Goal: Check status: Check status

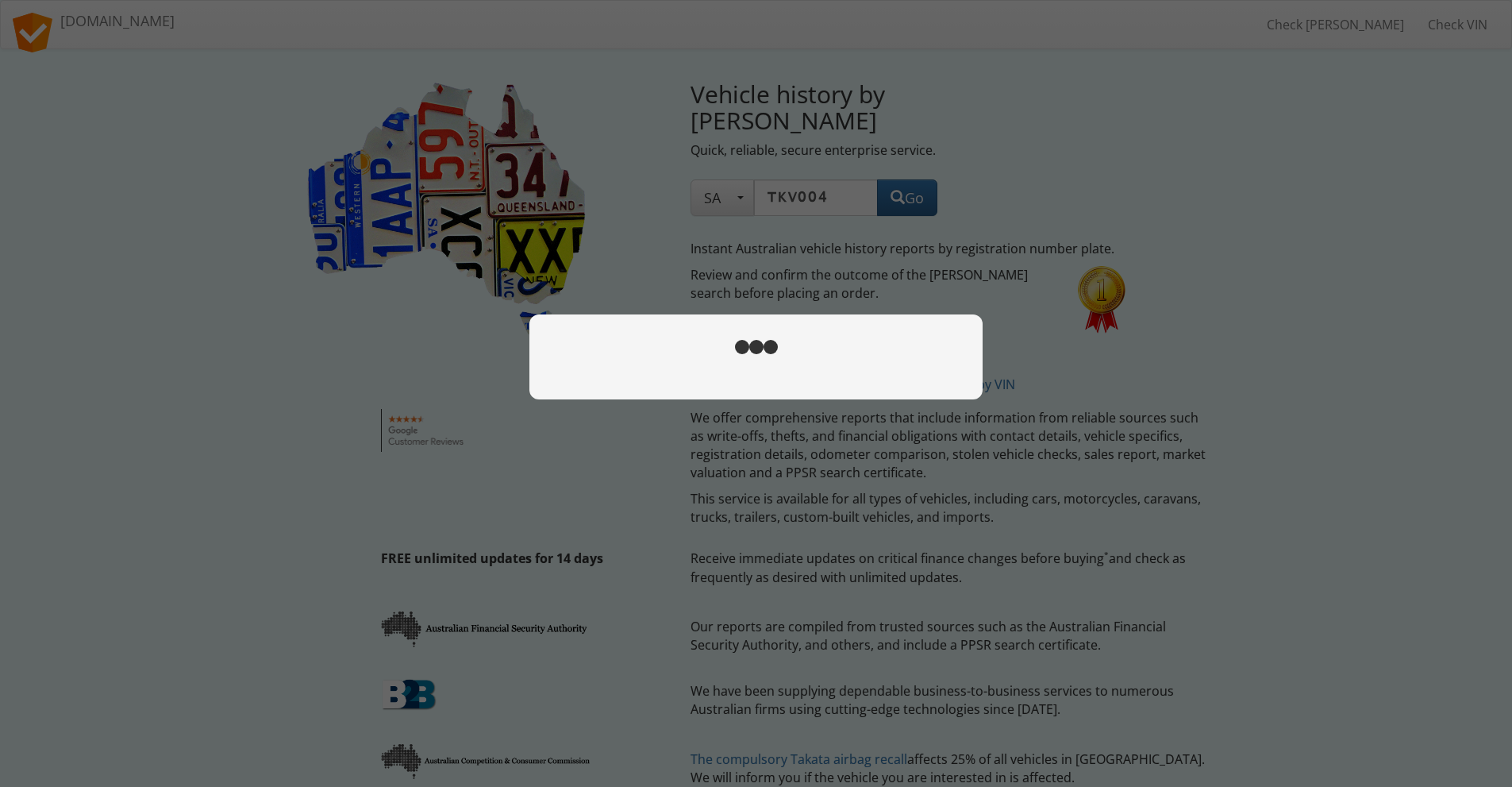
type input "tkv004"
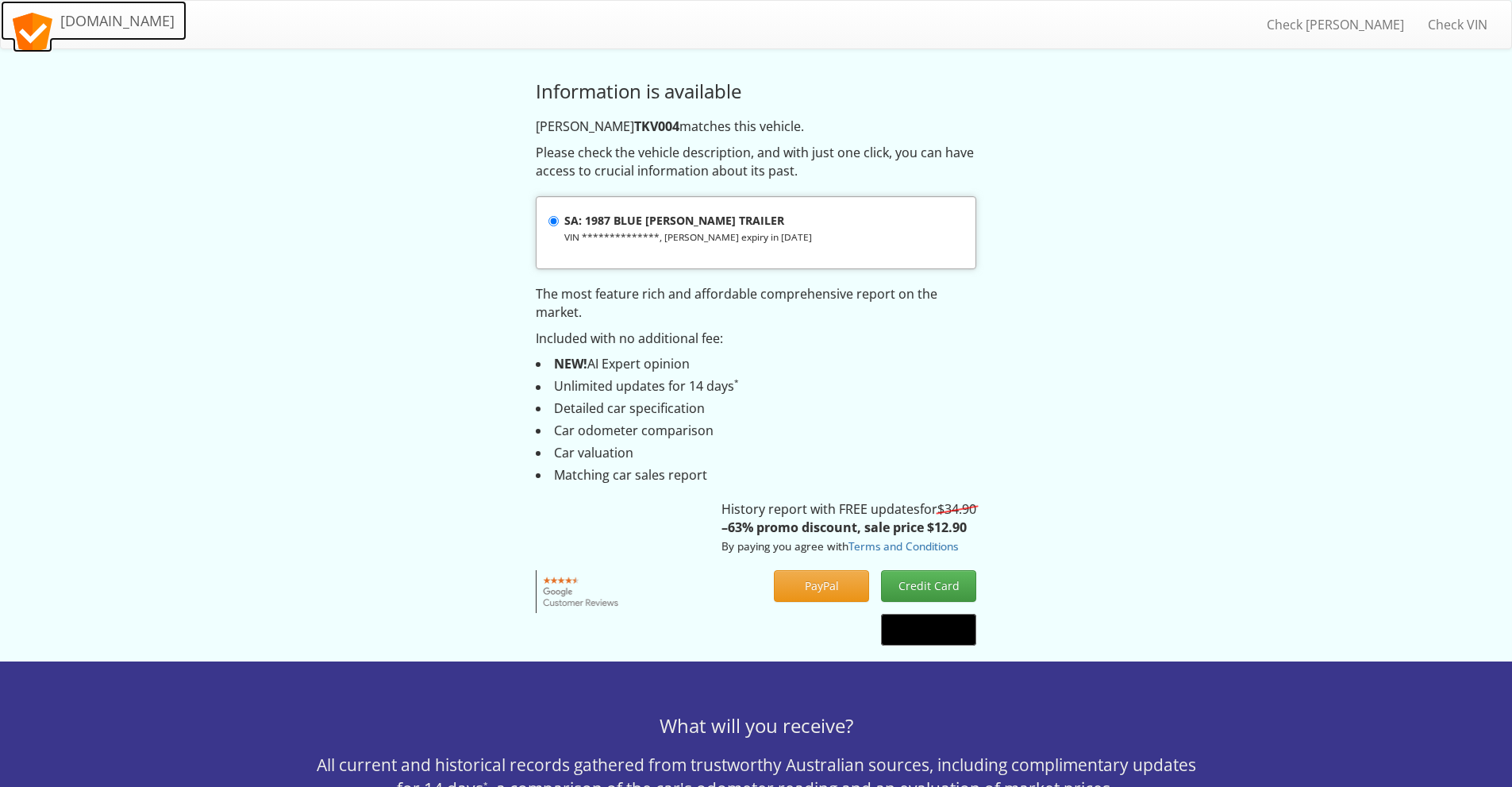
click at [168, 32] on link "[DOMAIN_NAME]" at bounding box center [93, 20] width 186 height 39
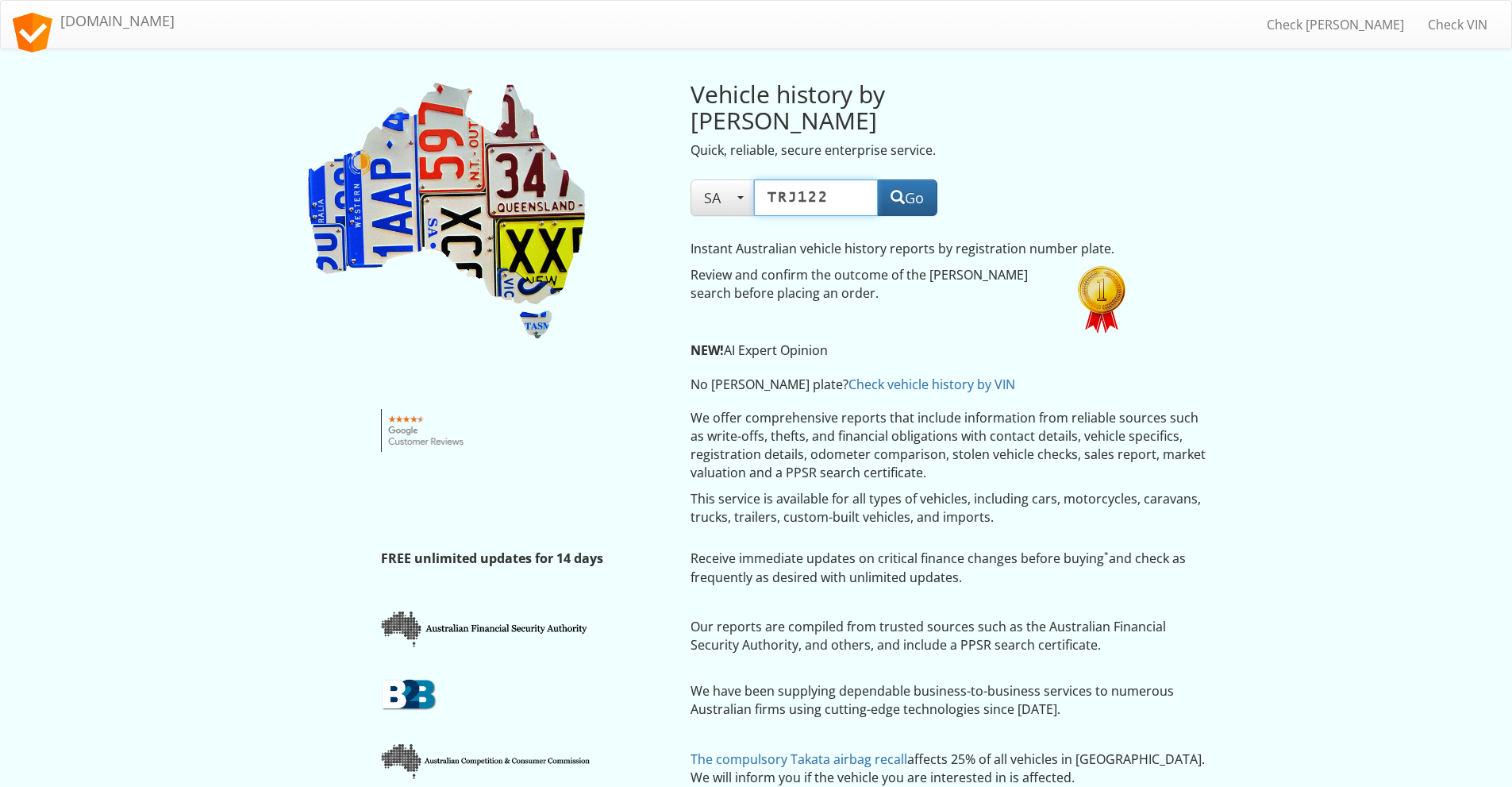
type input "TRJ122"
drag, startPoint x: 1315, startPoint y: 340, endPoint x: 1247, endPoint y: 300, distance: 78.9
click at [909, 180] on button "Go" at bounding box center [907, 197] width 60 height 36
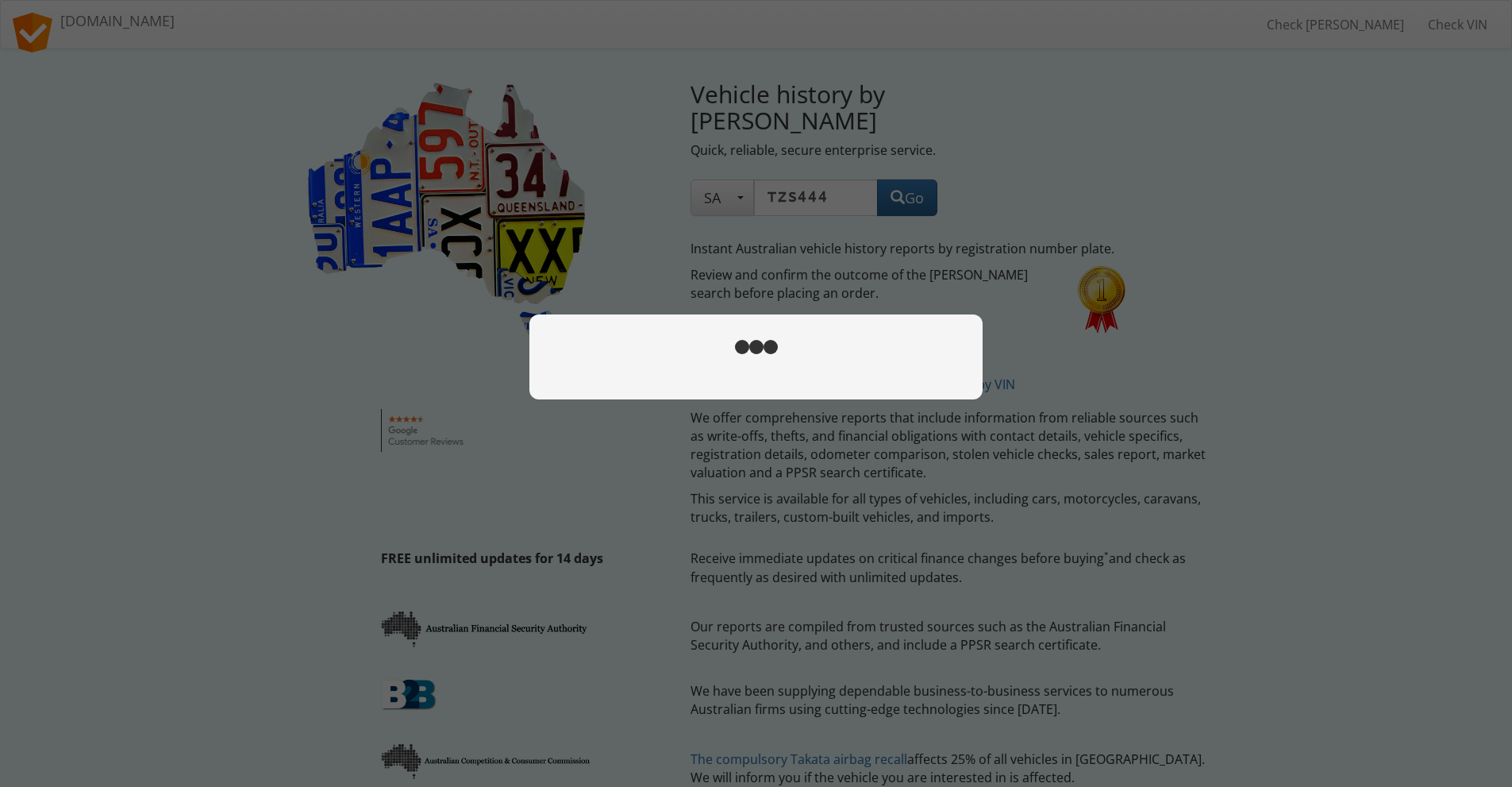
type input "tzs444"
